Goal: Feedback & Contribution: Submit feedback/report problem

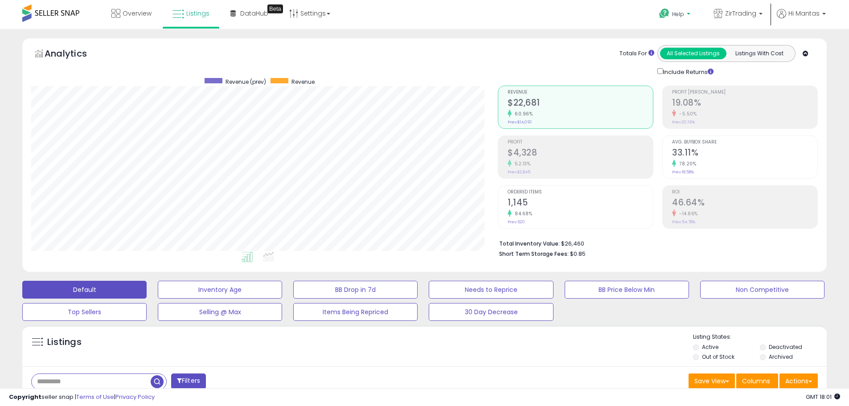
click at [676, 15] on span "Help" at bounding box center [678, 14] width 12 height 8
click at [689, 101] on link "Request a Feature" at bounding box center [676, 107] width 30 height 17
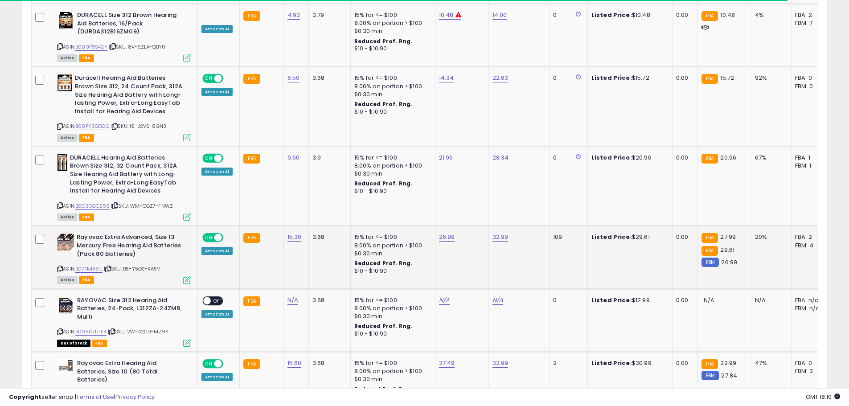
scroll to position [1115, 0]
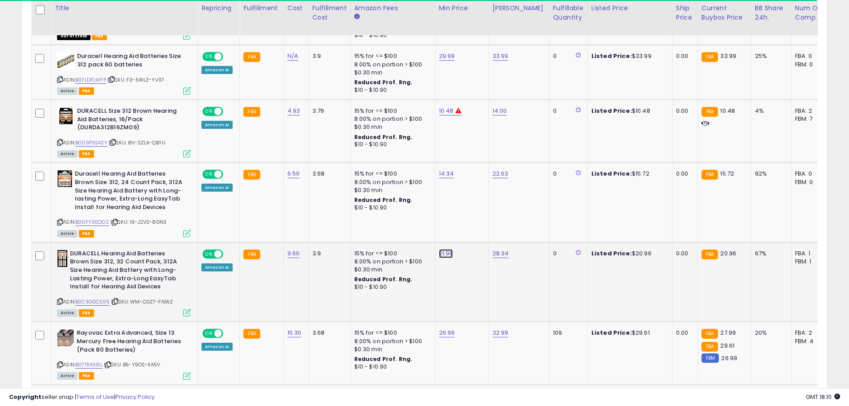
click at [448, 249] on link "21.96" at bounding box center [446, 253] width 14 height 9
type input "*****"
click at [471, 223] on icon "submit" at bounding box center [468, 221] width 5 height 5
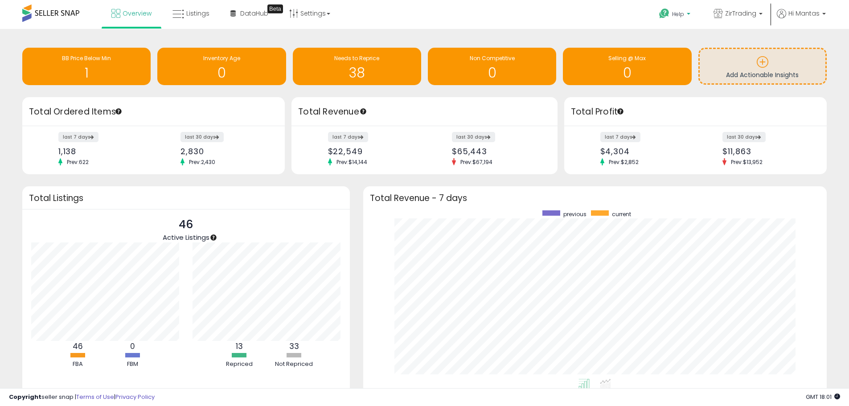
click at [687, 14] on p "Help" at bounding box center [676, 15] width 34 height 10
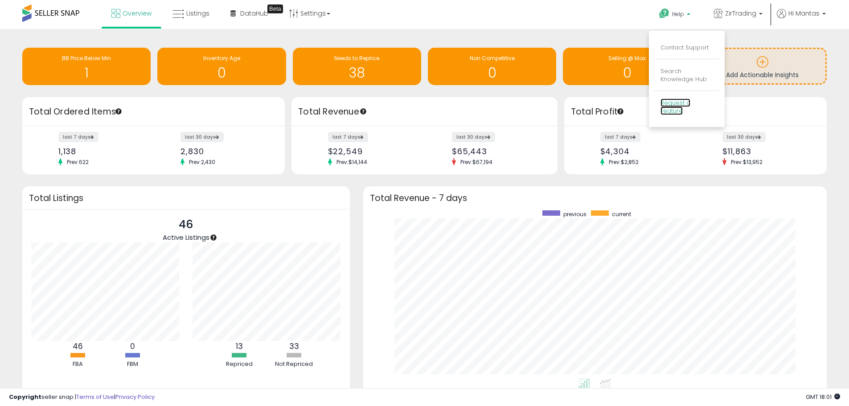
click at [685, 104] on link "Request a Feature" at bounding box center [676, 107] width 30 height 17
